Goal: Transaction & Acquisition: Purchase product/service

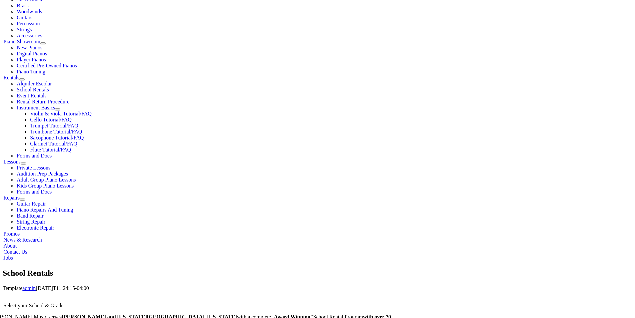
scroll to position [133, 0]
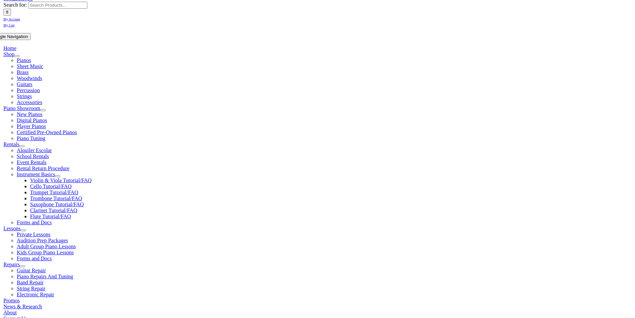
type input "sp"
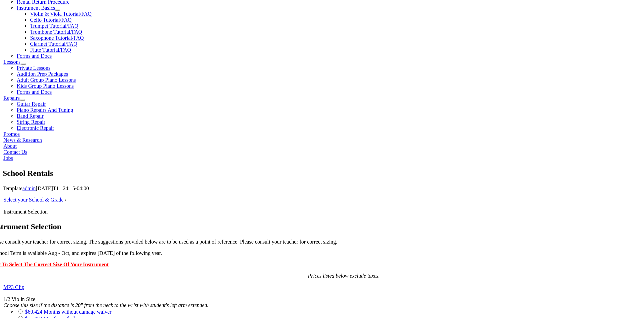
scroll to position [267, 0]
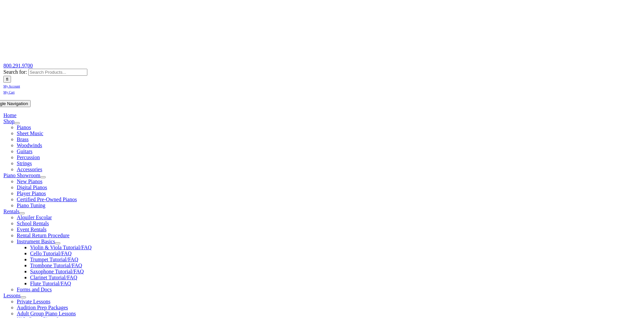
scroll to position [100, 0]
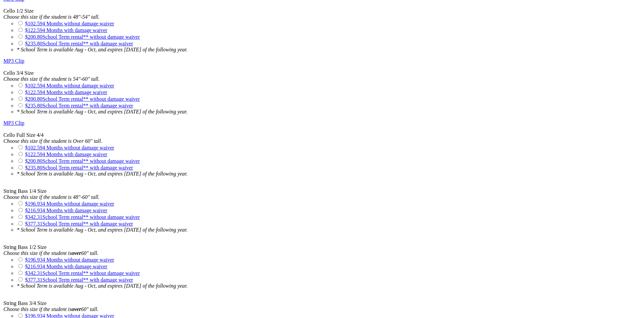
scroll to position [267, 0]
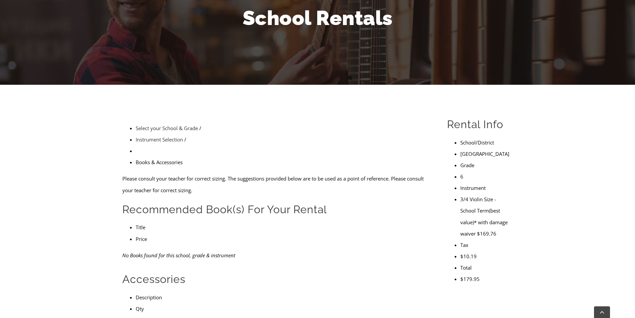
scroll to position [100, 0]
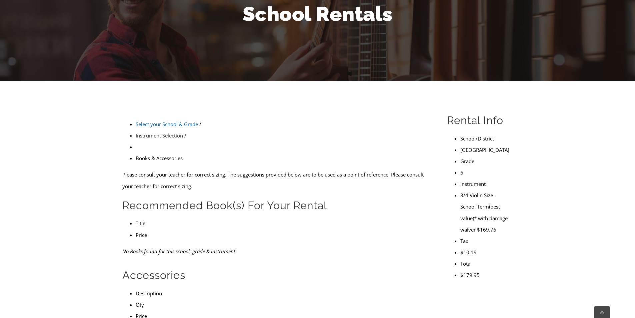
click at [180, 121] on link "Select your School & Grade" at bounding box center [167, 124] width 62 height 7
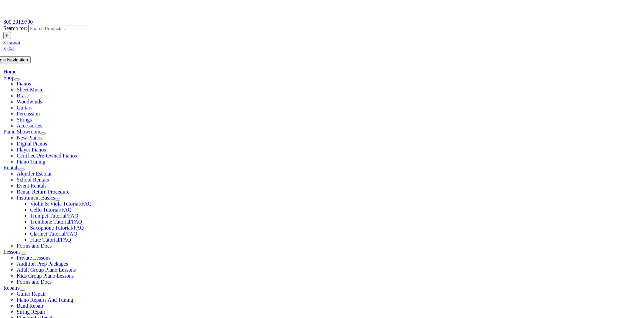
scroll to position [67, 0]
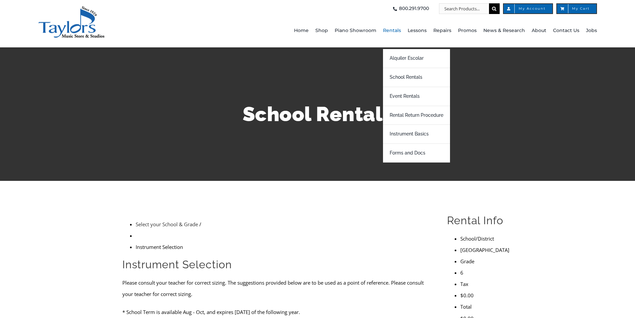
click at [395, 28] on span "Rentals" at bounding box center [392, 30] width 18 height 11
